Goal: Check status: Check status

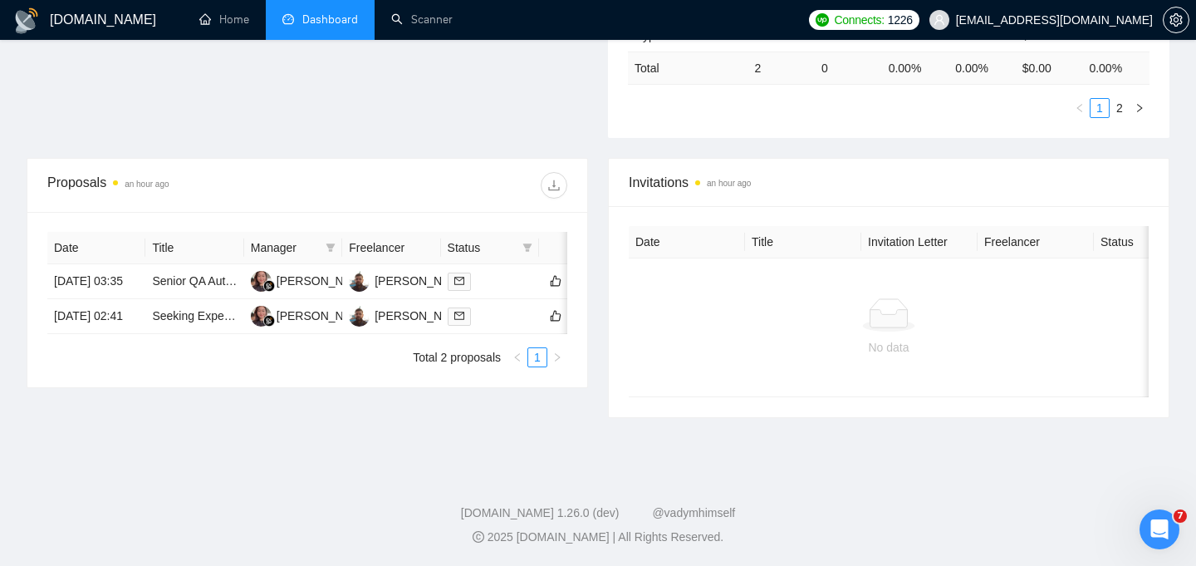
scroll to position [519, 0]
click at [502, 292] on div at bounding box center [490, 282] width 85 height 19
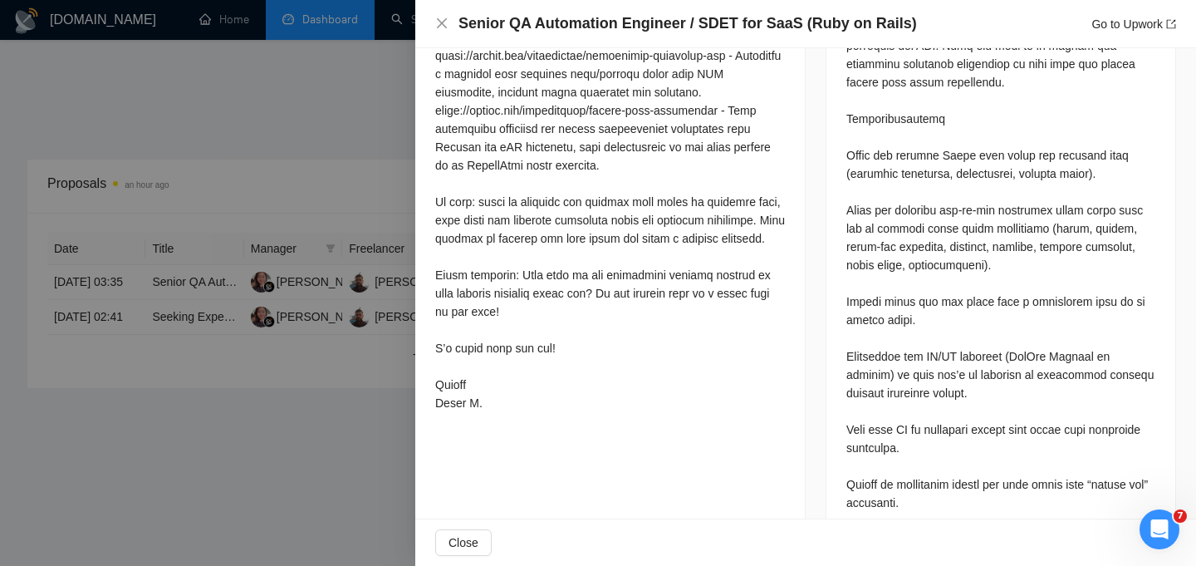
scroll to position [973, 0]
click at [372, 457] on div at bounding box center [598, 283] width 1196 height 566
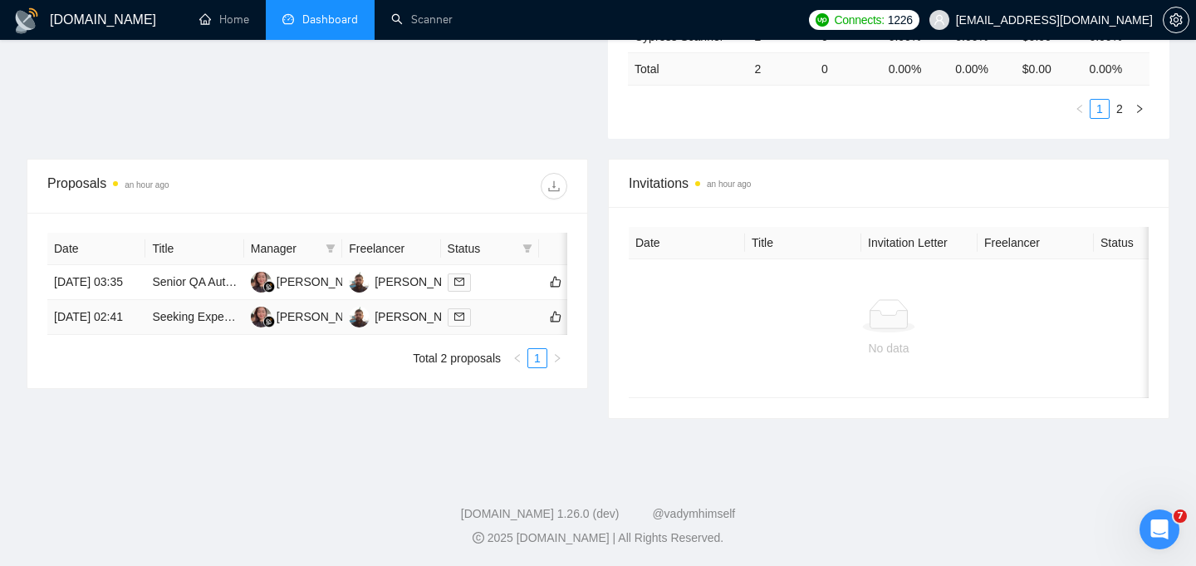
click at [509, 327] on div at bounding box center [490, 316] width 85 height 19
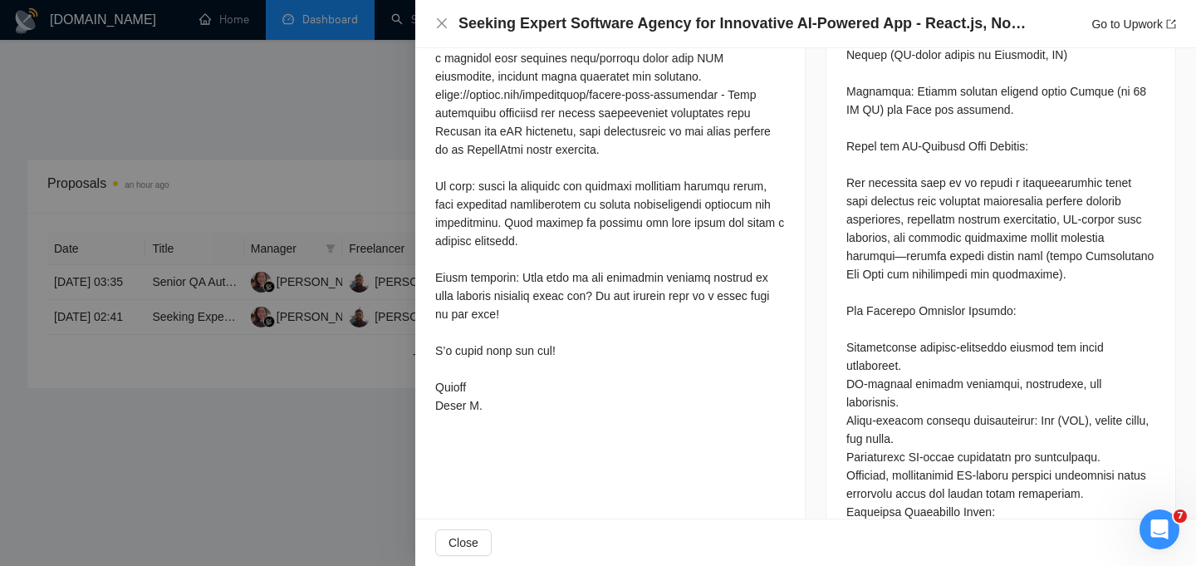
scroll to position [1026, 0]
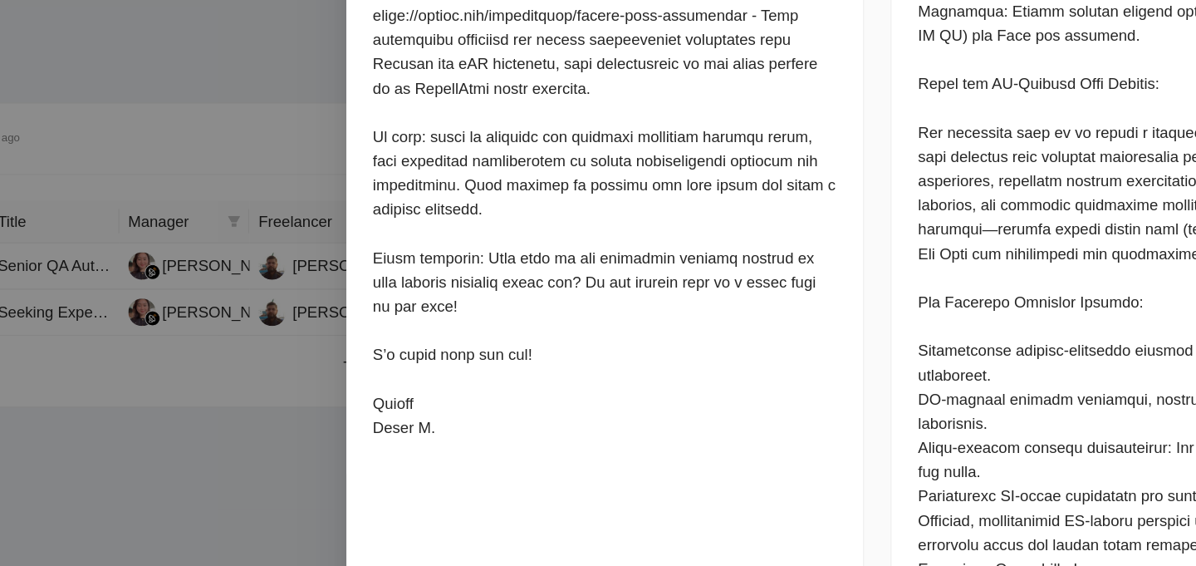
click at [301, 448] on div at bounding box center [598, 283] width 1196 height 566
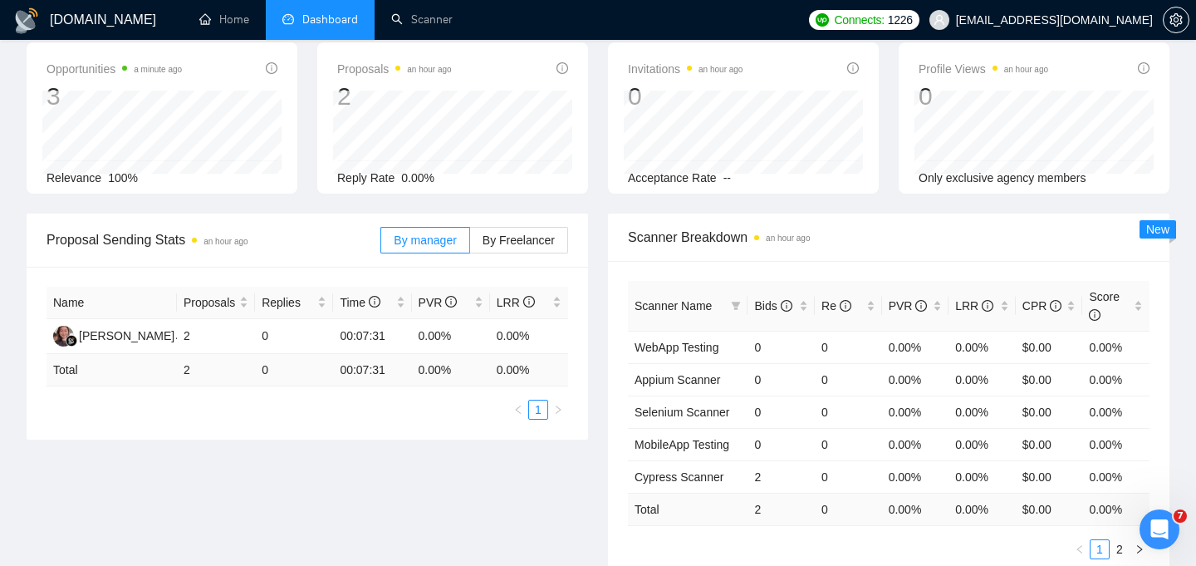
scroll to position [0, 0]
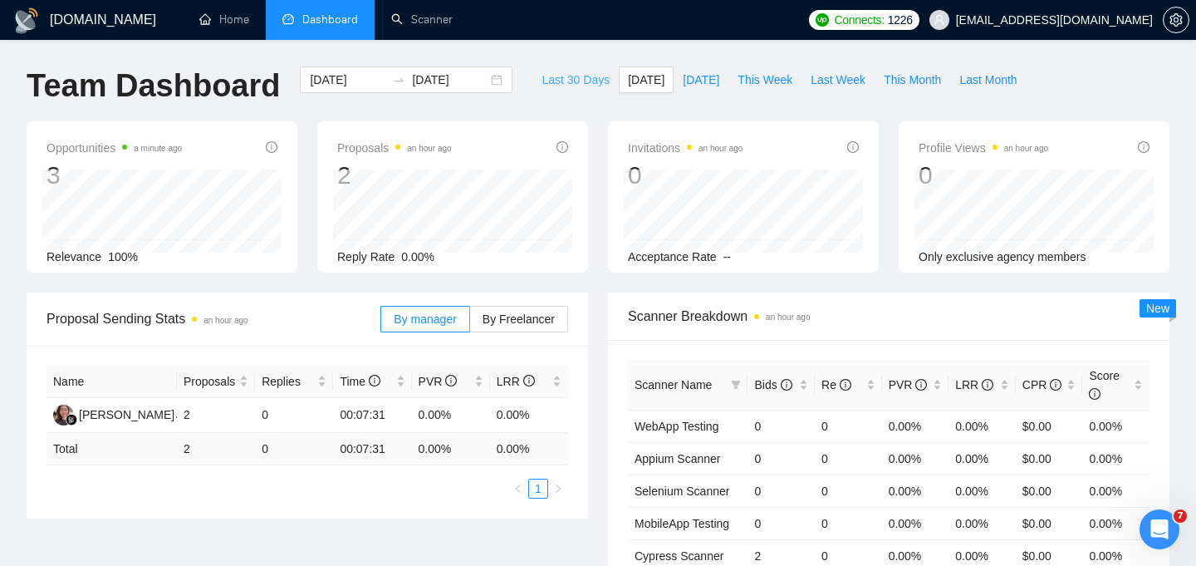
click at [569, 75] on span "Last 30 Days" at bounding box center [576, 80] width 68 height 18
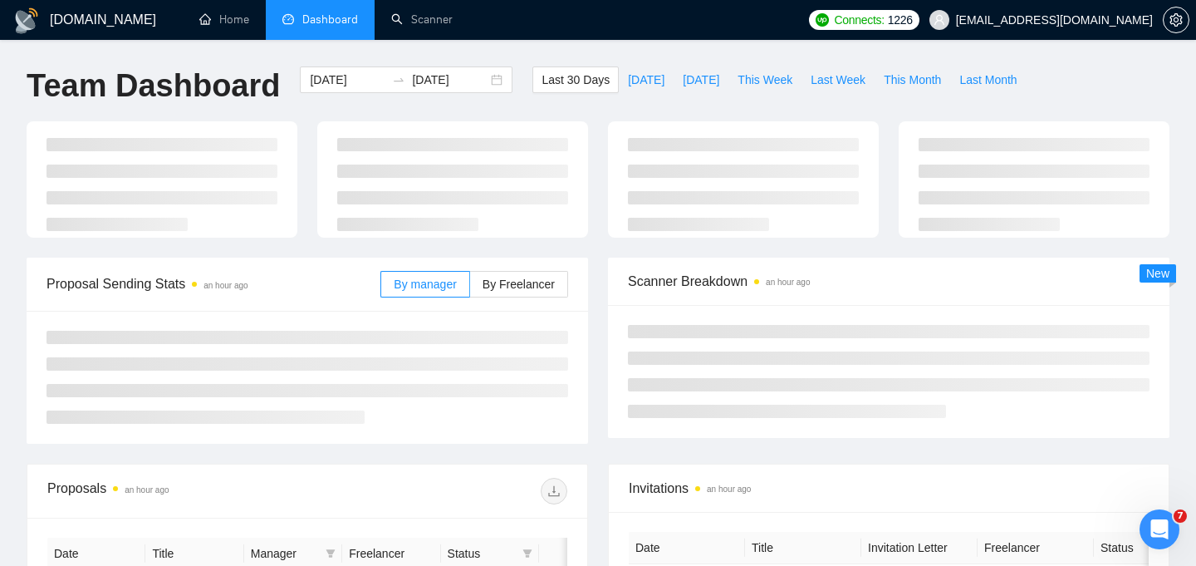
type input "[DATE]"
